Goal: Browse casually: Explore the website without a specific task or goal

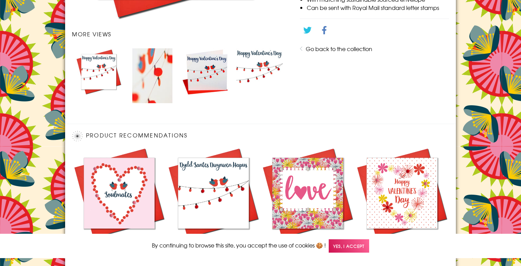
scroll to position [449, 0]
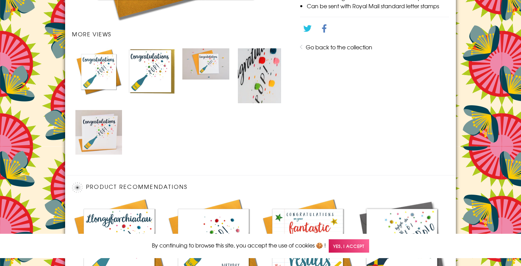
scroll to position [501, 0]
